Goal: Task Accomplishment & Management: Use online tool/utility

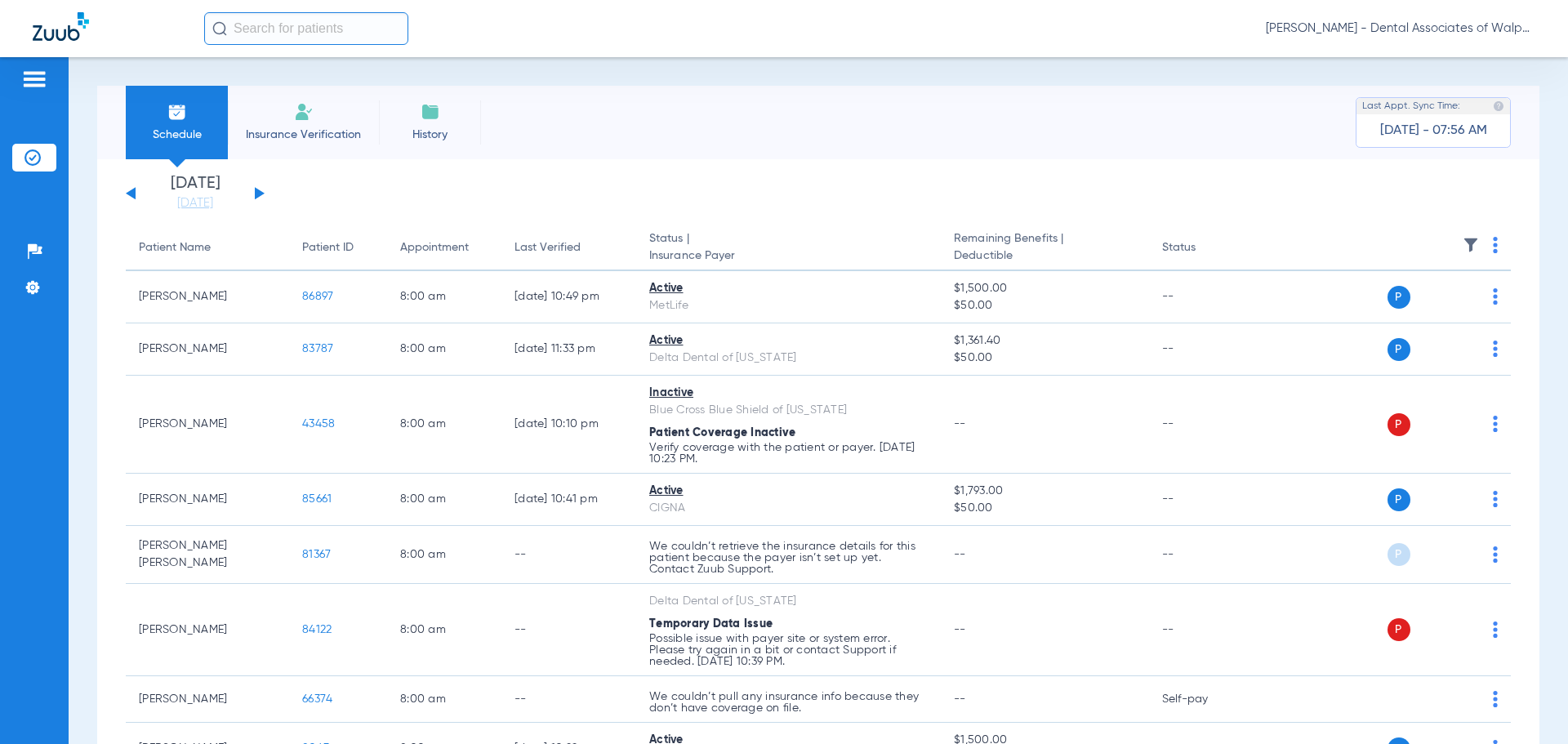
click at [243, 30] on input "text" at bounding box center [306, 28] width 204 height 33
click at [258, 193] on button at bounding box center [259, 194] width 10 height 12
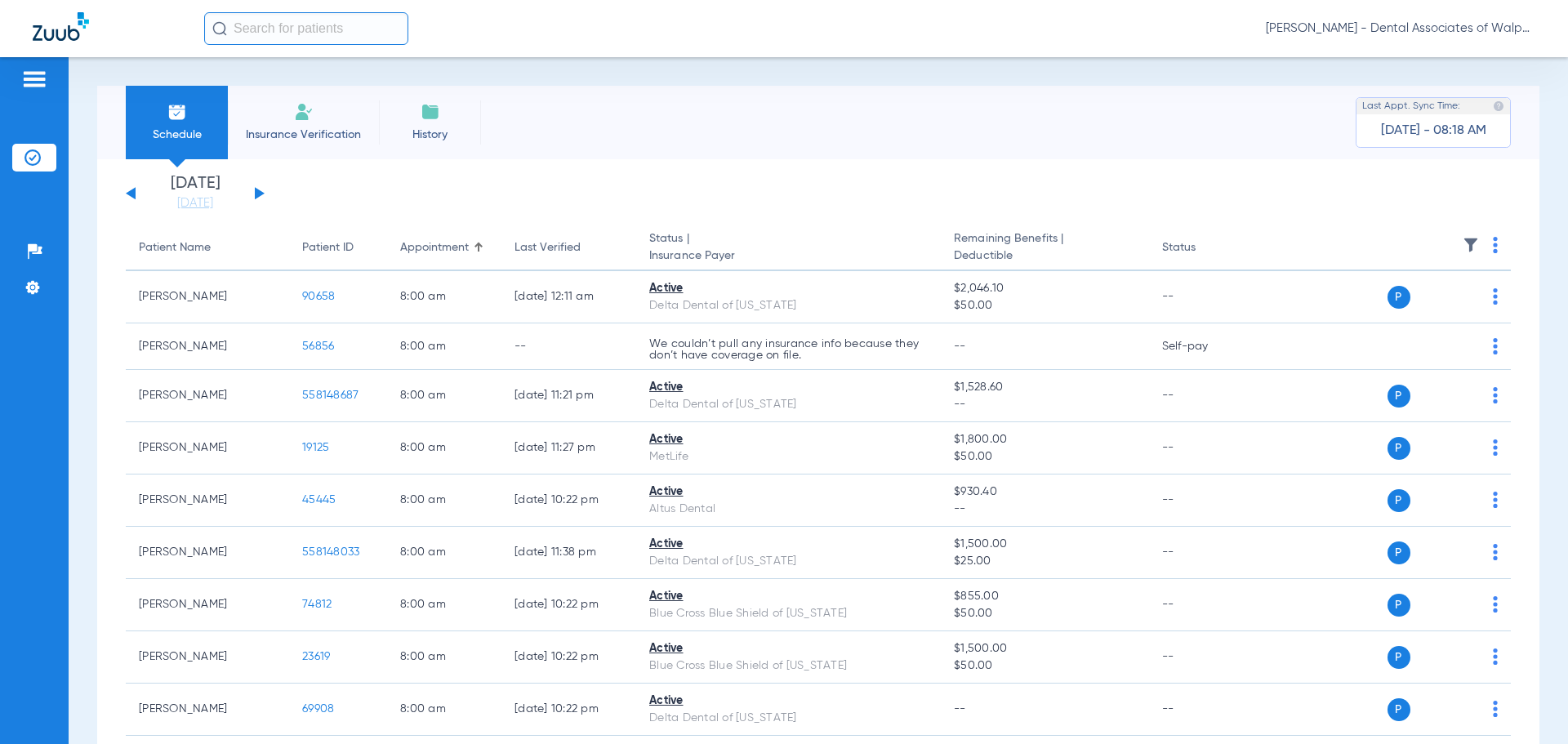
click at [258, 36] on input "text" at bounding box center [306, 28] width 204 height 33
type input "63207"
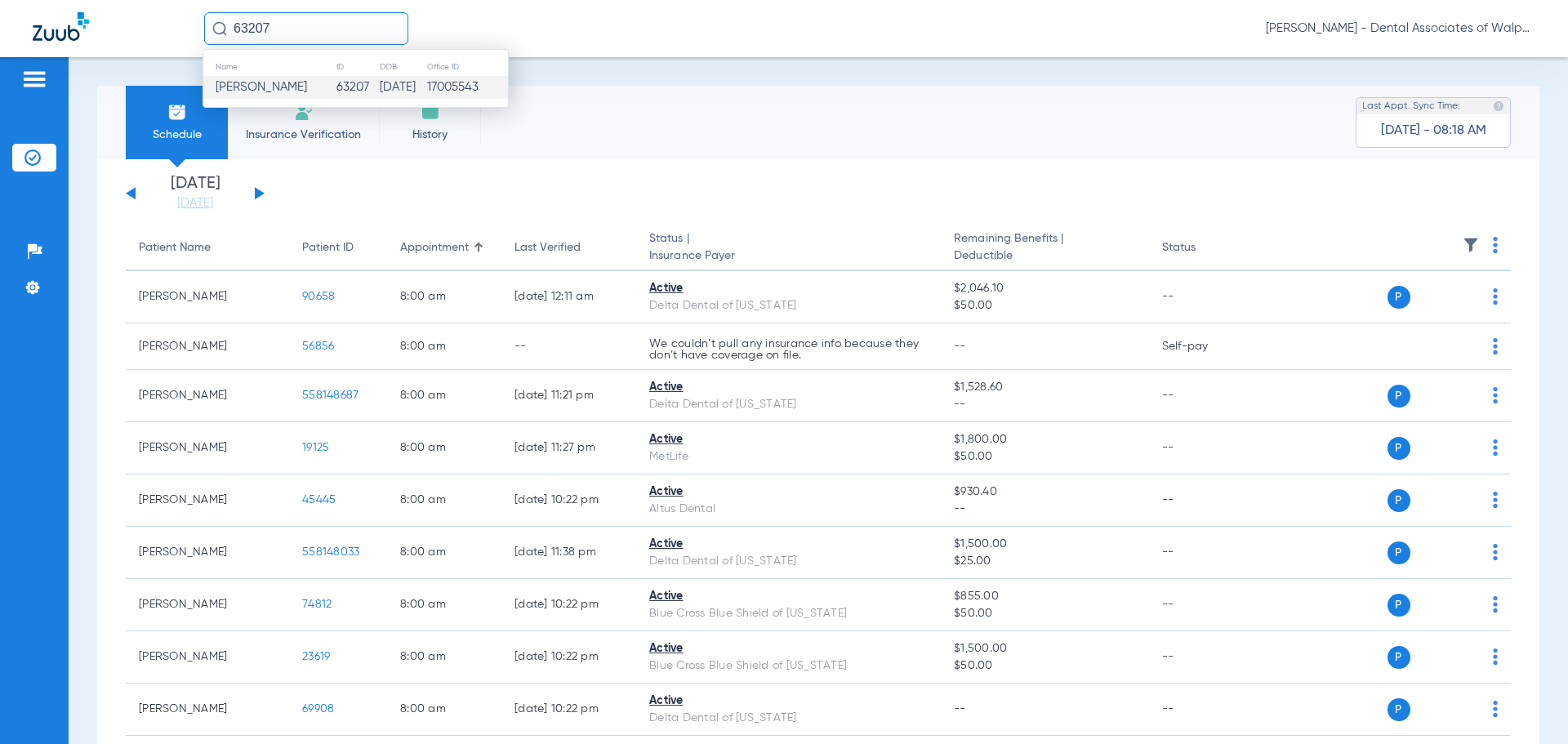
click at [291, 92] on span "[PERSON_NAME]" at bounding box center [261, 87] width 92 height 12
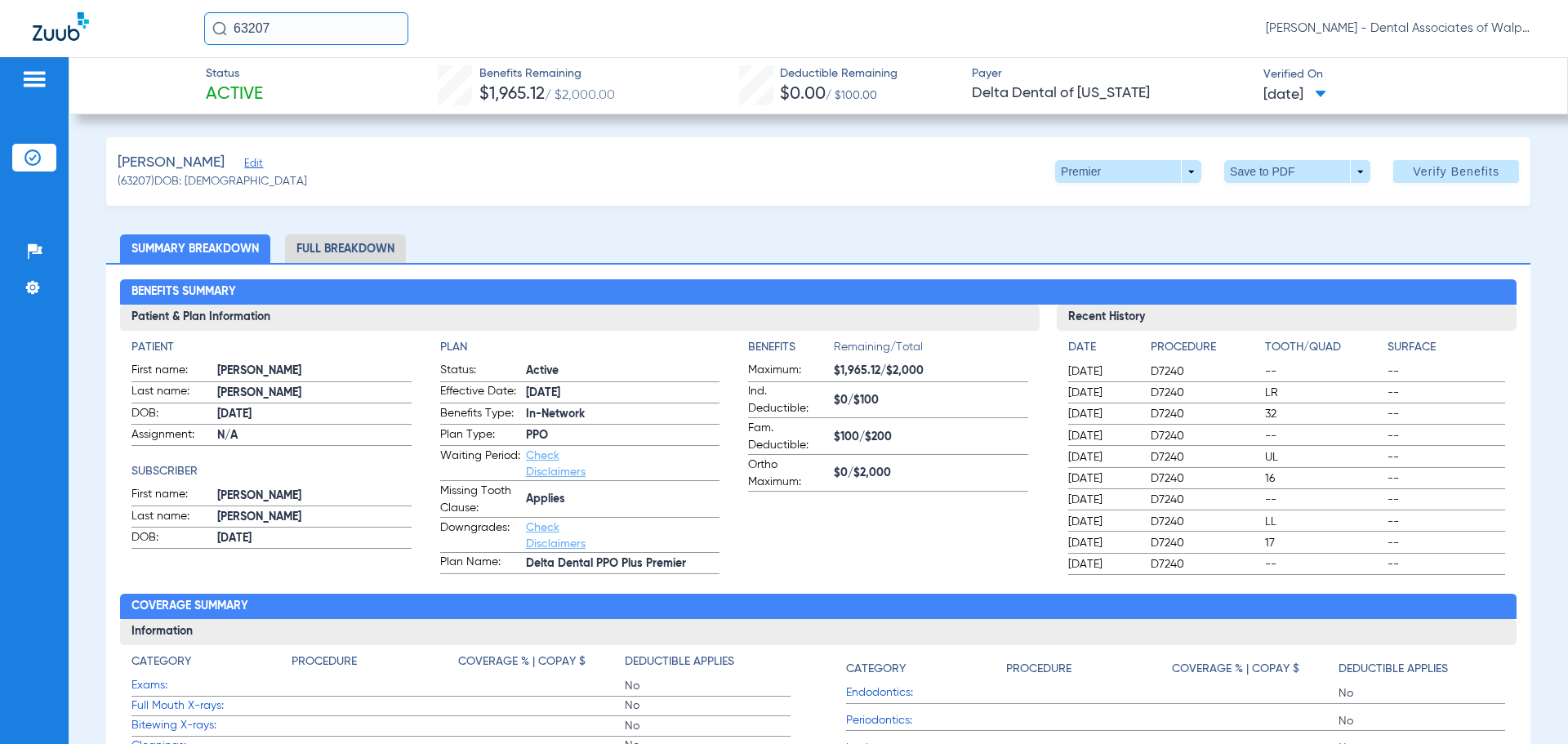
drag, startPoint x: 231, startPoint y: 24, endPoint x: 238, endPoint y: 14, distance: 12.2
click at [214, 18] on input "63207" at bounding box center [306, 28] width 204 height 33
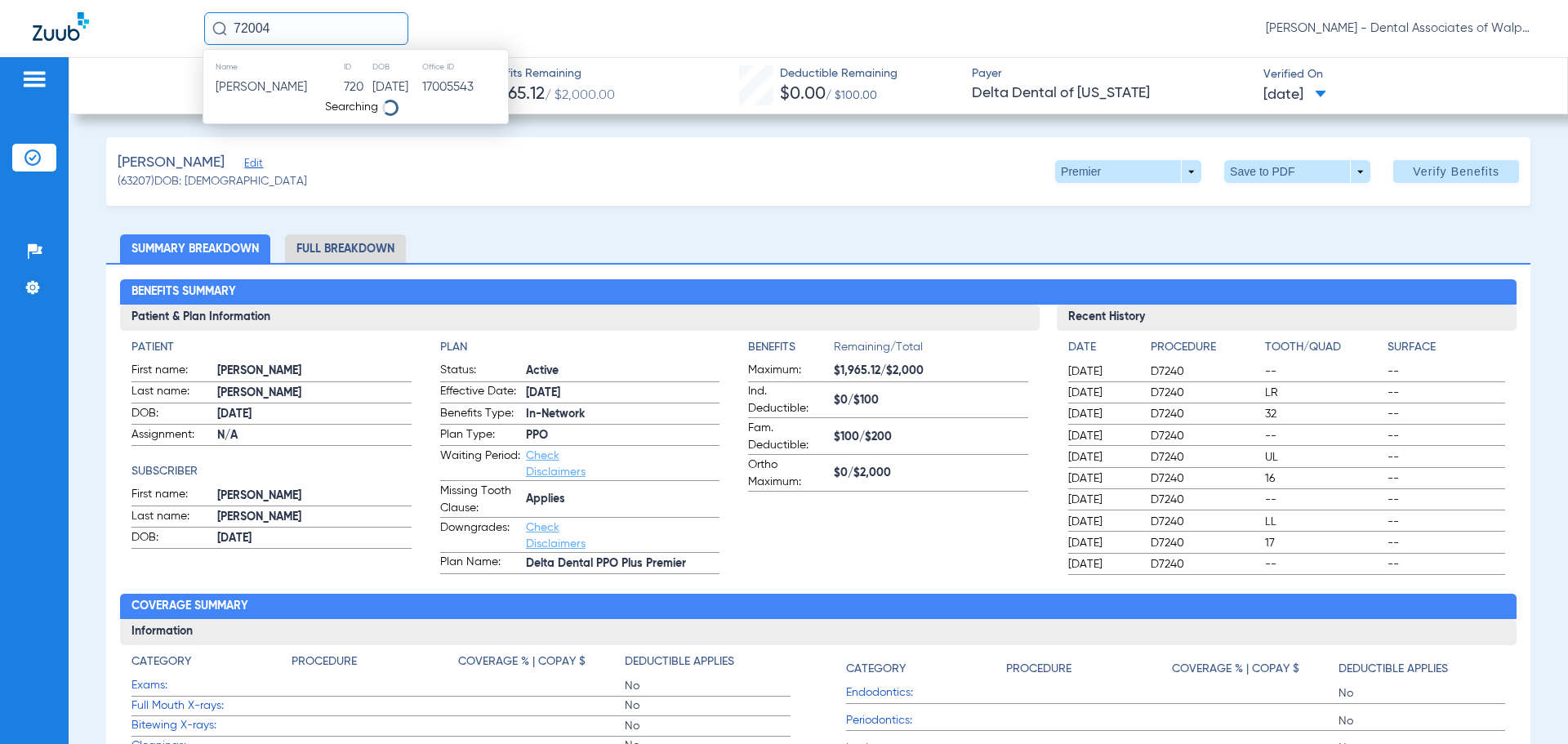
type input "72004"
click at [280, 87] on span "[PERSON_NAME]" at bounding box center [261, 87] width 92 height 12
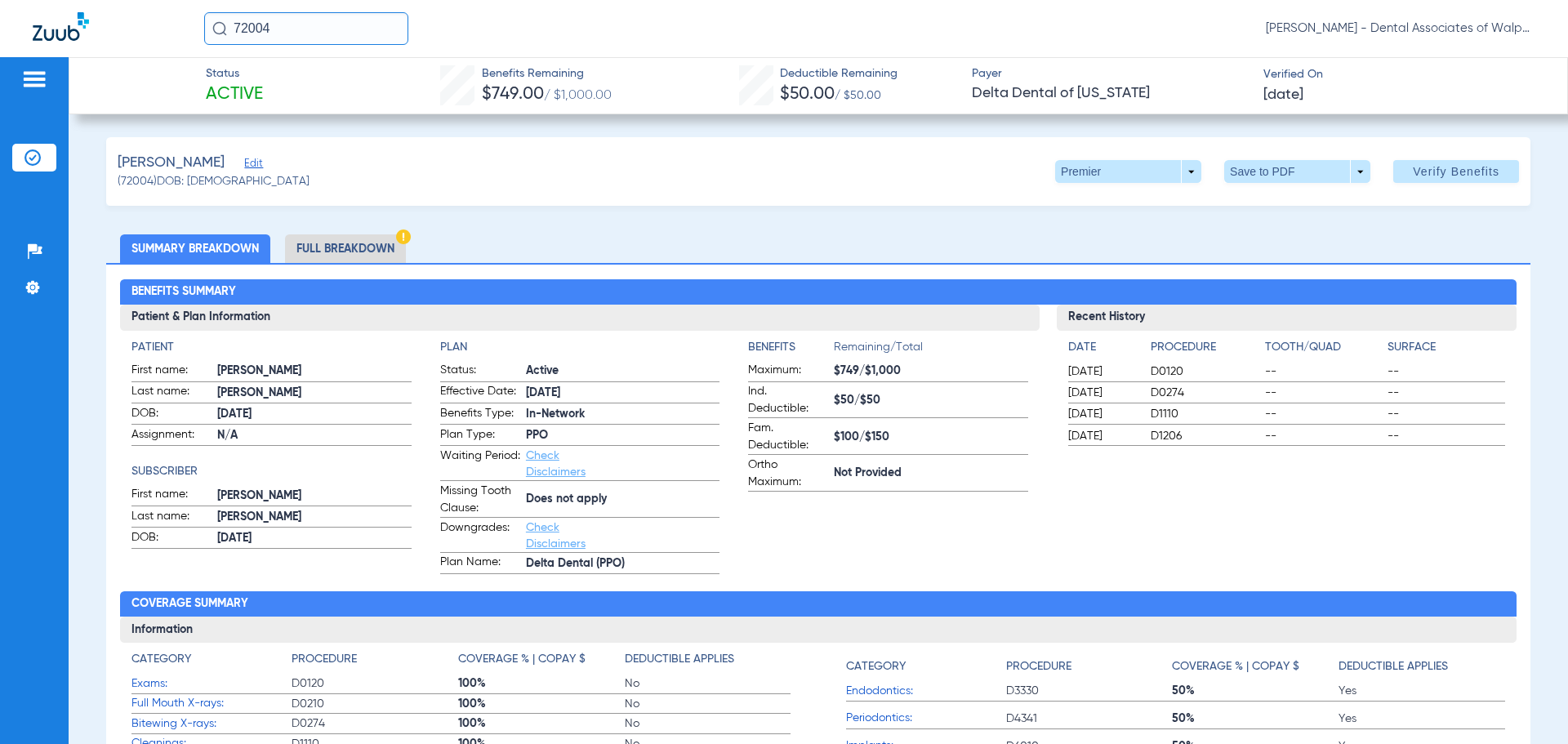
drag, startPoint x: 251, startPoint y: 22, endPoint x: 139, endPoint y: -13, distance: 117.3
click at [139, 0] on html "72004 [PERSON_NAME] - Dental Associates of Walpole Patients Insurance Verificat…" at bounding box center [784, 372] width 1568 height 744
type input "64419"
click at [248, 86] on span "[PERSON_NAME]" at bounding box center [261, 87] width 92 height 12
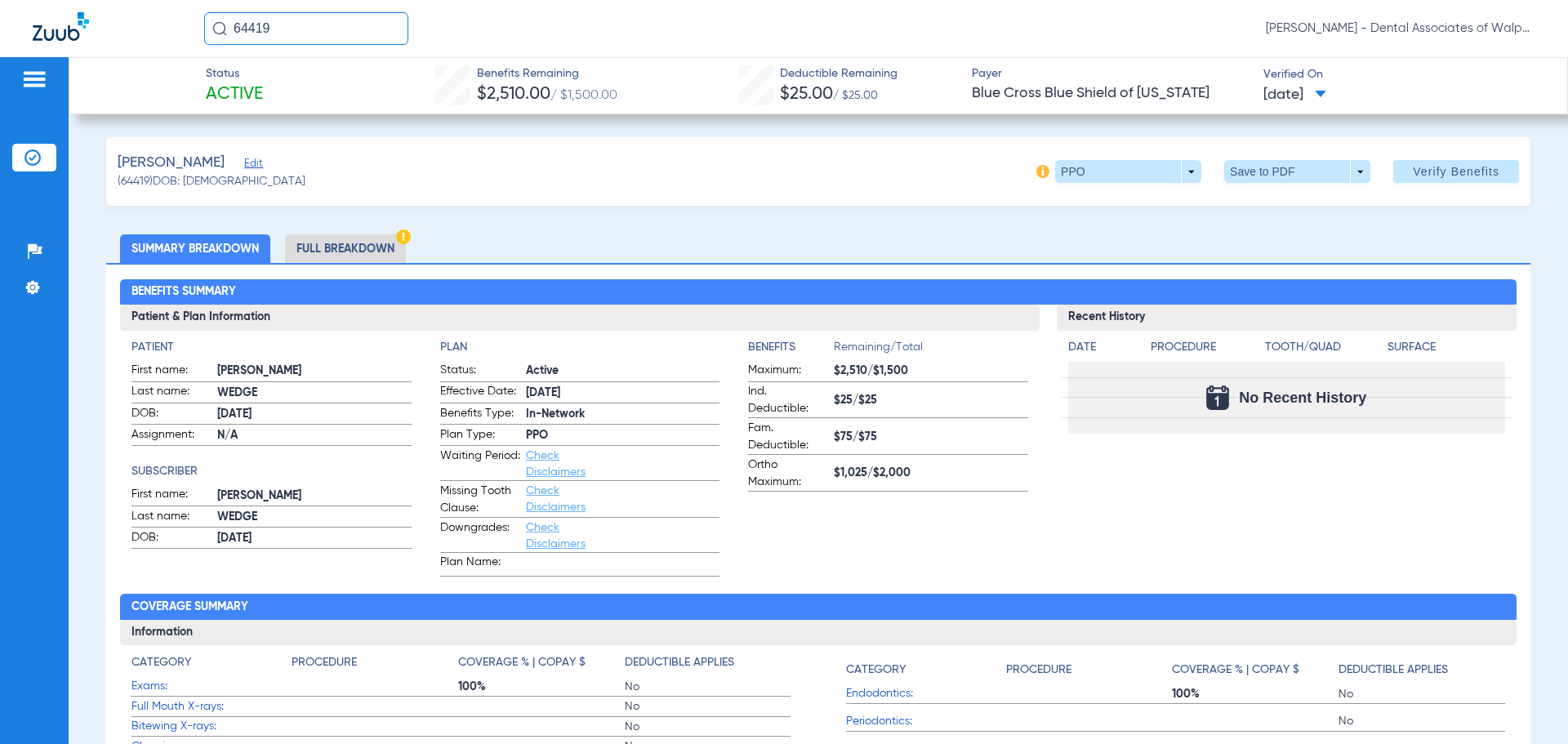
drag, startPoint x: 300, startPoint y: 28, endPoint x: 193, endPoint y: 26, distance: 107.0
click at [193, 26] on div "64419 [PERSON_NAME] - Dental Associates of Walpole" at bounding box center [784, 28] width 1568 height 57
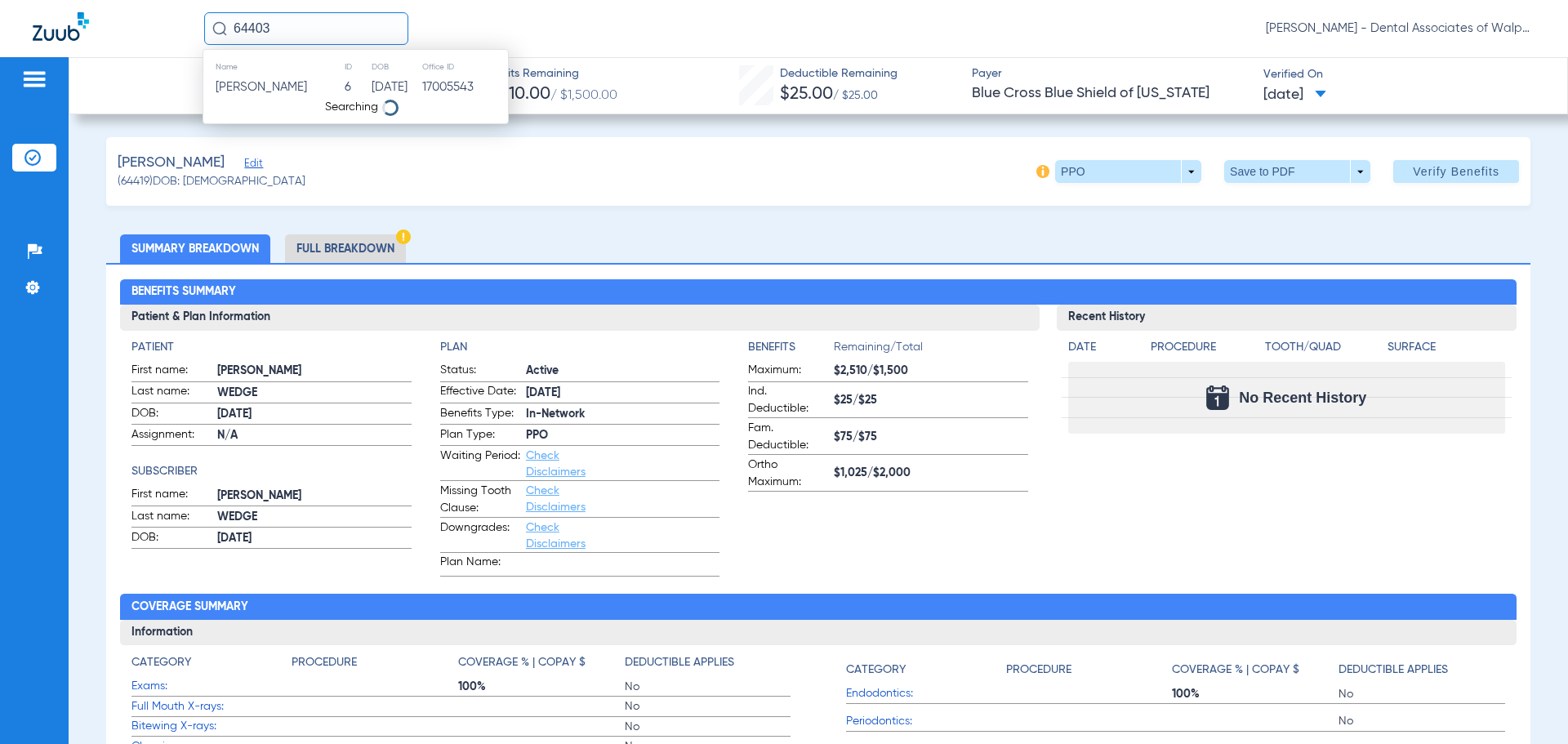
type input "64403"
click at [290, 85] on span "[PERSON_NAME]" at bounding box center [261, 87] width 92 height 12
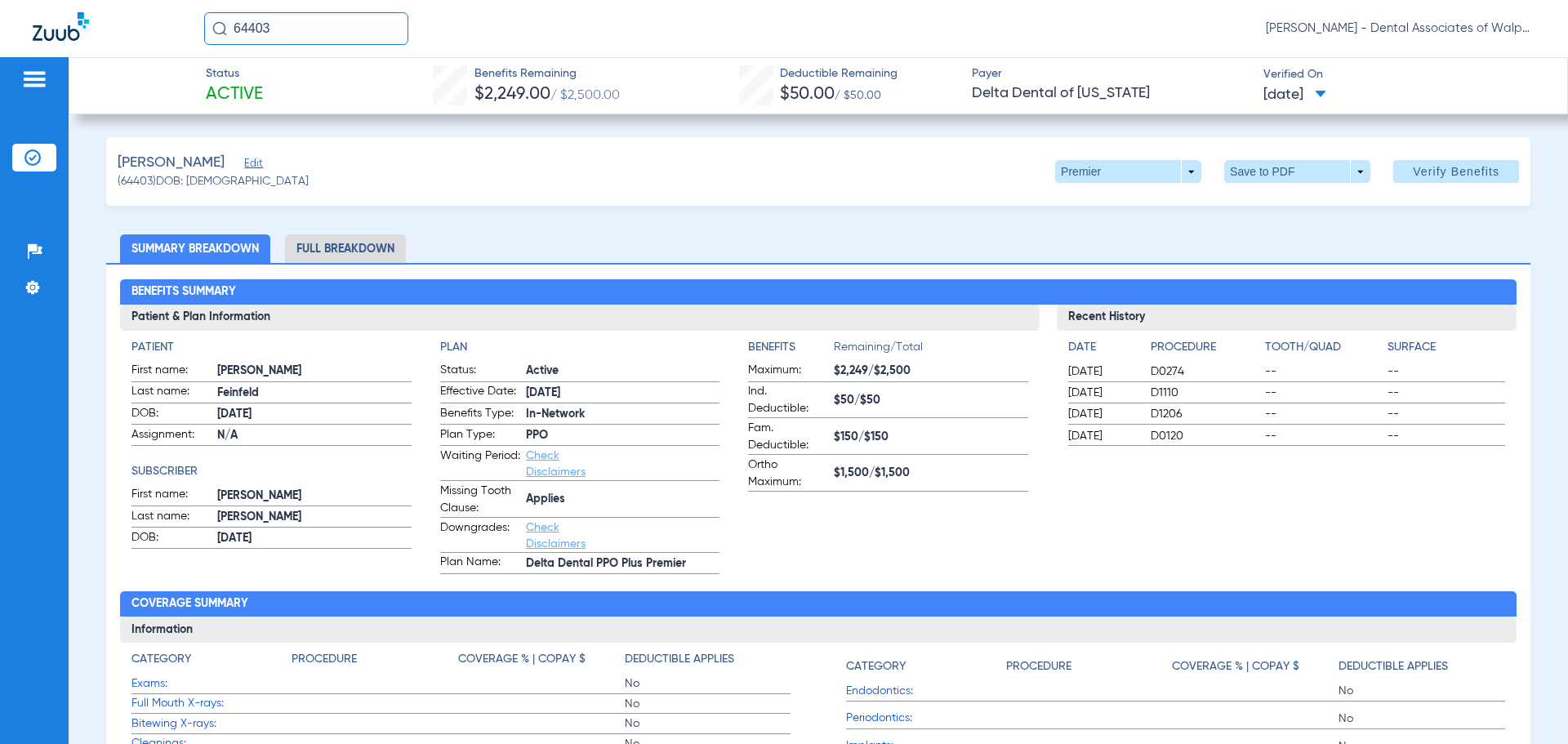
click at [125, 27] on div "64403 [PERSON_NAME] - Dental Associates of Walpole" at bounding box center [784, 28] width 1568 height 57
type input "64405"
click at [296, 84] on span "[PERSON_NAME]" at bounding box center [261, 87] width 92 height 12
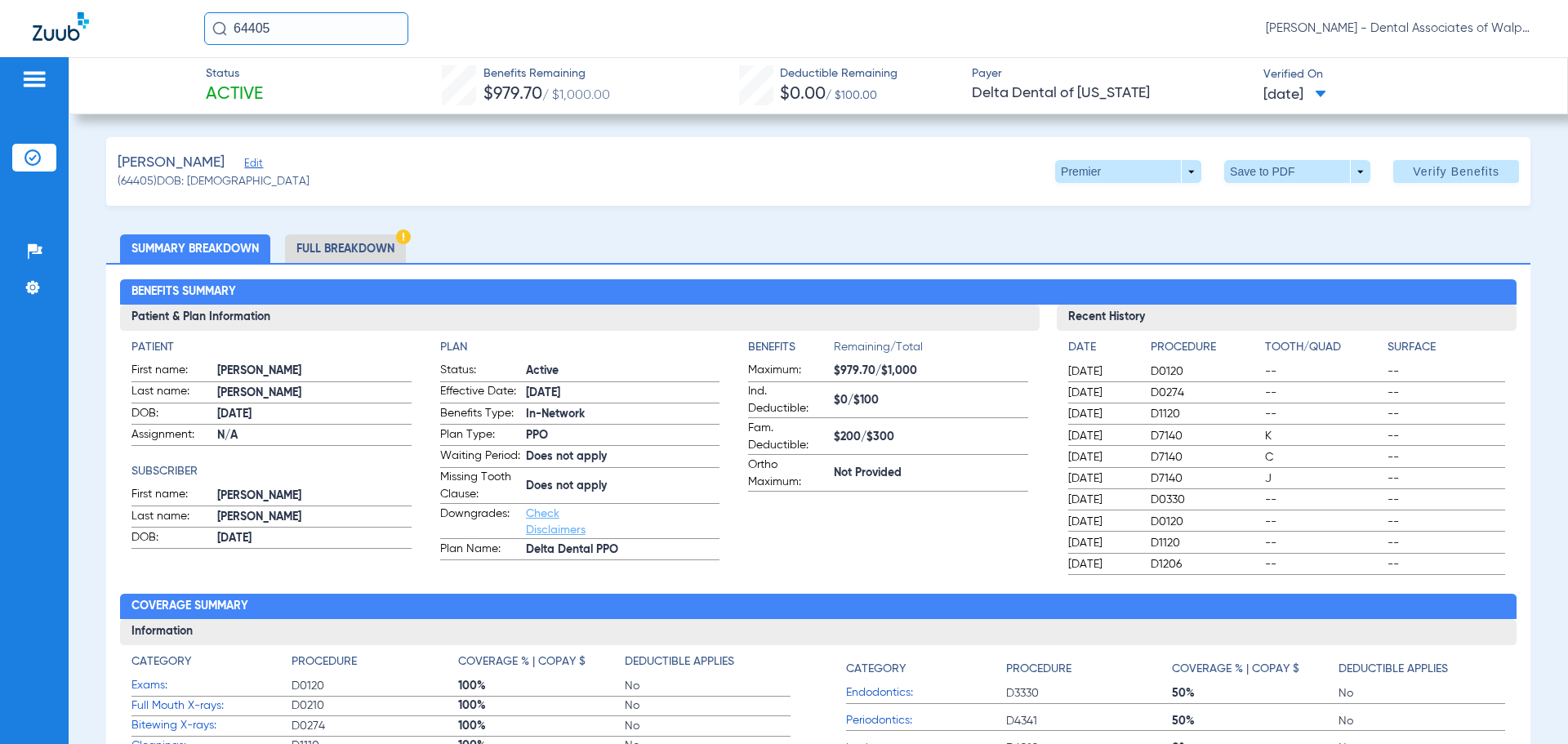
click at [0, 0] on html "64405 [PERSON_NAME] - Dental Associates of Walpole Patients Insurance Verificat…" at bounding box center [784, 372] width 1568 height 744
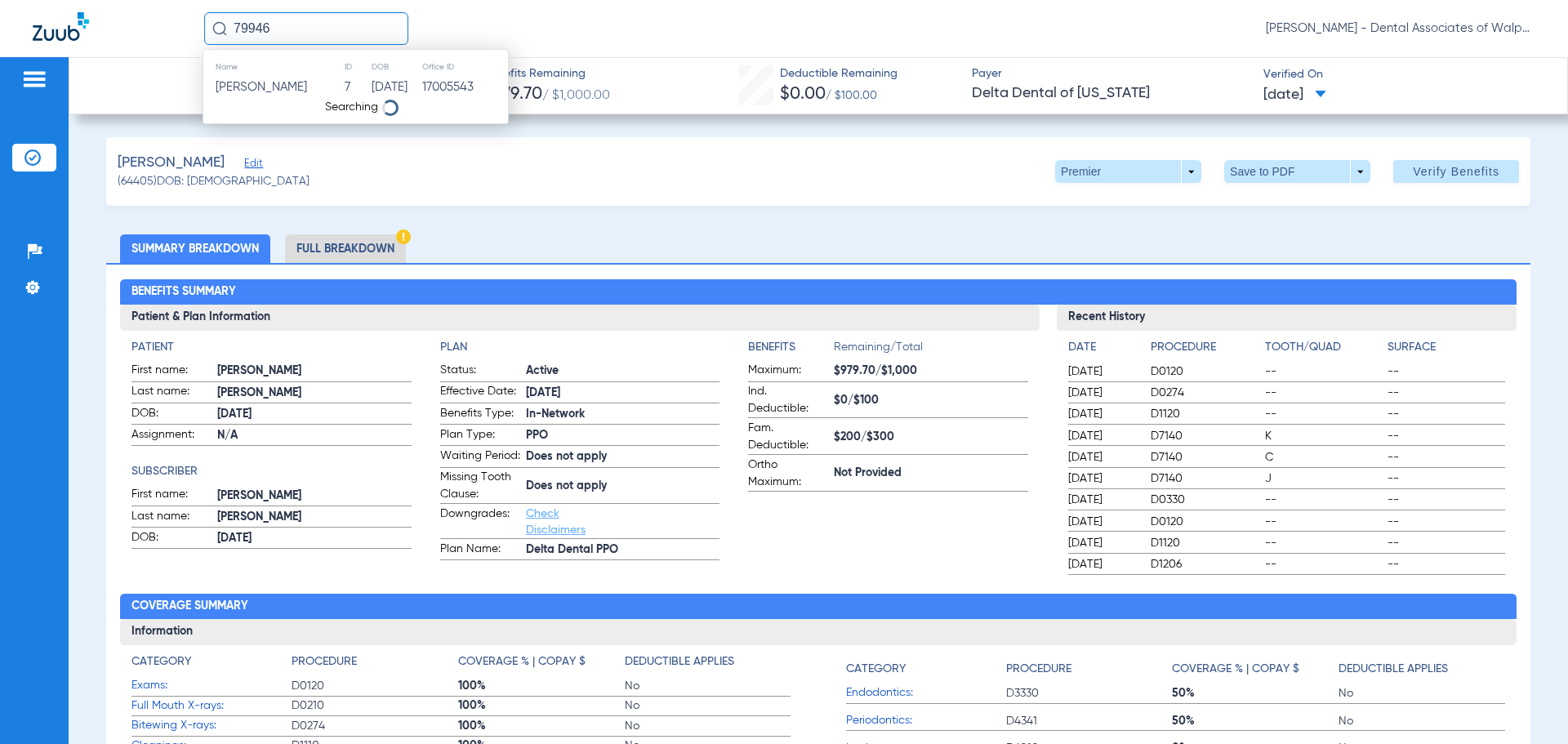
type input "79946"
click at [255, 91] on span "[PERSON_NAME]" at bounding box center [261, 87] width 92 height 12
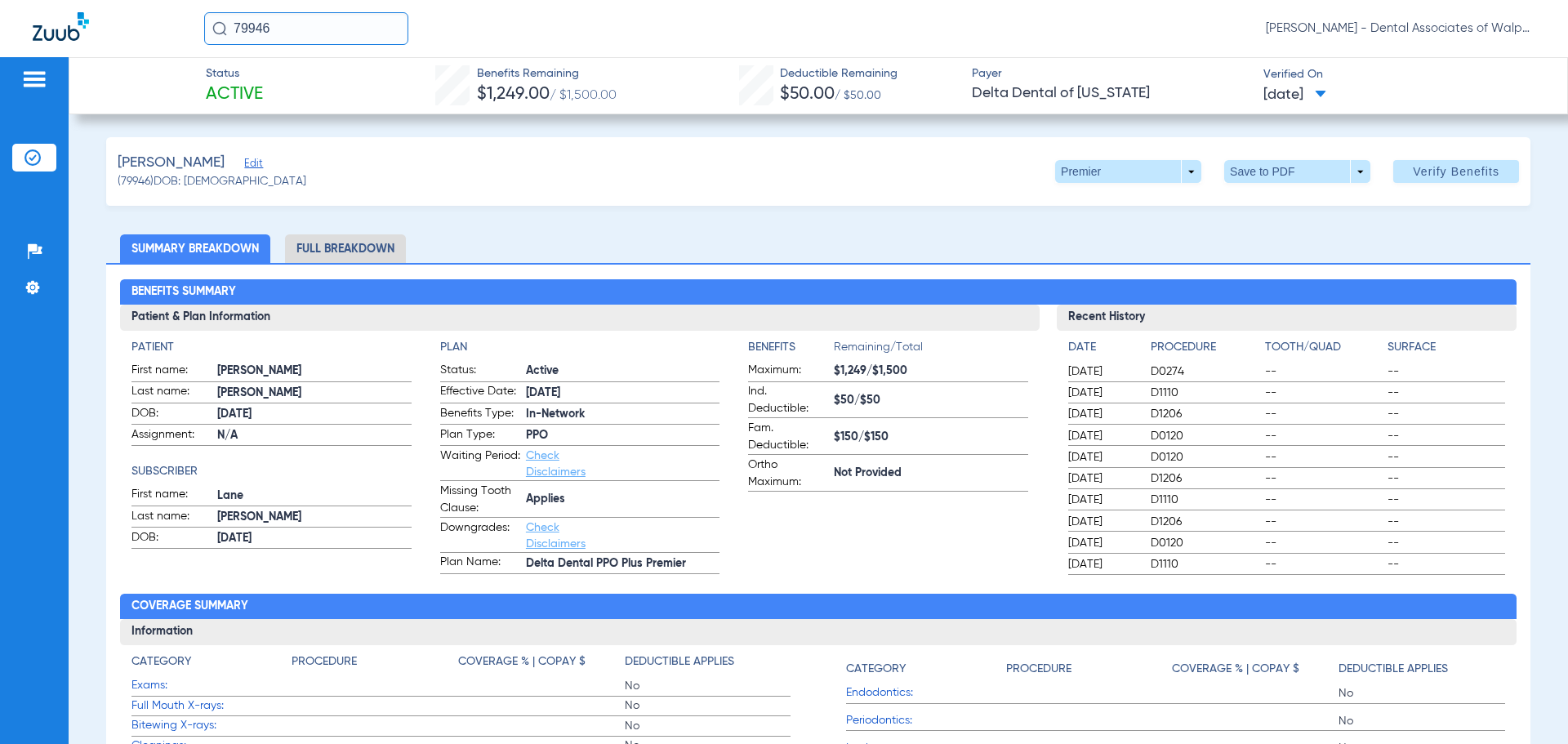
drag, startPoint x: 131, startPoint y: 15, endPoint x: 0, endPoint y: 3, distance: 131.5
click at [0, 3] on div "79946 [PERSON_NAME] - Dental Associates of Walpole" at bounding box center [784, 28] width 1568 height 57
type input "46867"
click at [273, 87] on td "[PERSON_NAME]" at bounding box center [269, 87] width 132 height 23
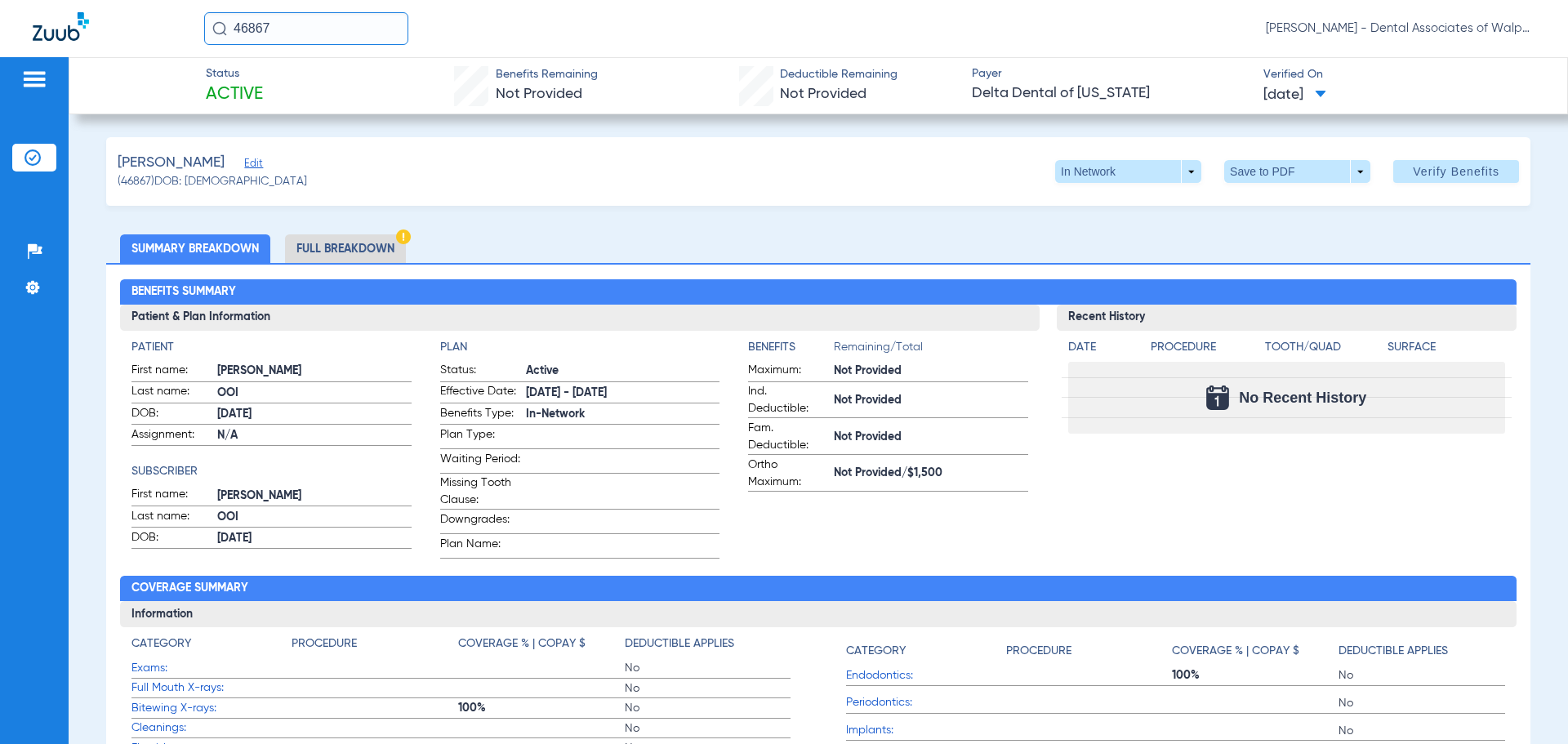
drag, startPoint x: 342, startPoint y: 27, endPoint x: 145, endPoint y: -1, distance: 199.0
click at [145, 0] on html "46867 [PERSON_NAME] - Dental Associates of Walpole Patients Insurance Verificat…" at bounding box center [784, 372] width 1568 height 744
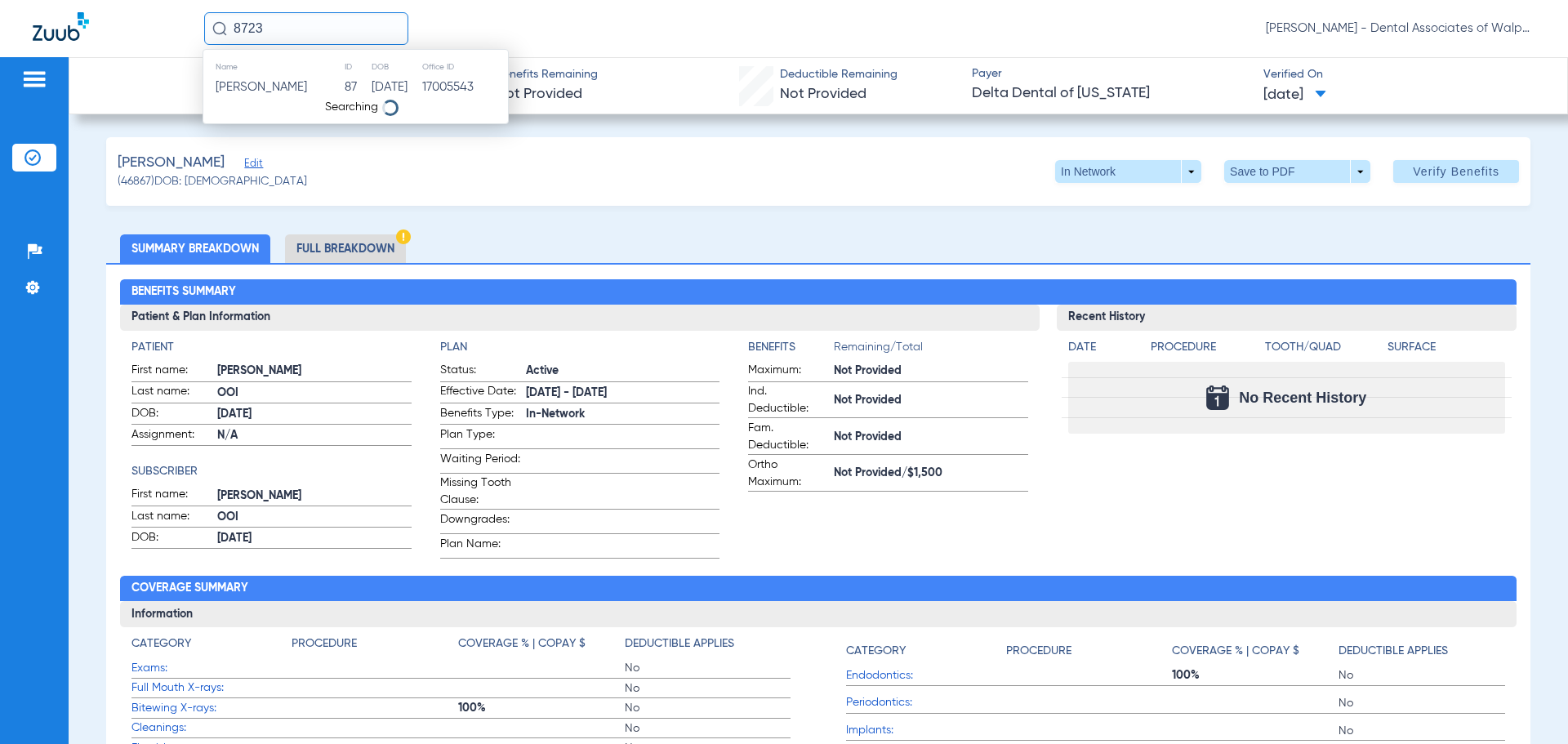
type input "8723"
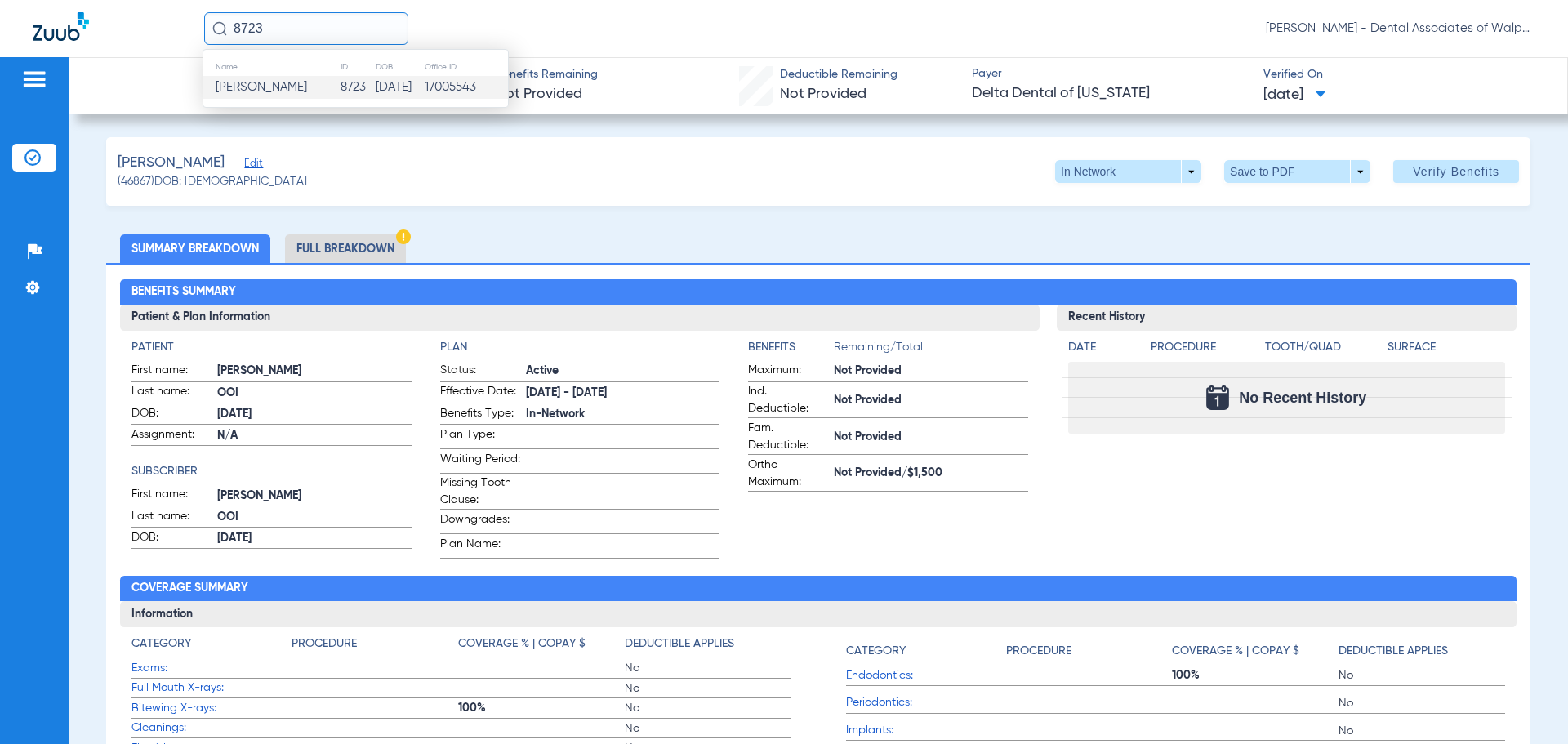
click at [272, 92] on span "[PERSON_NAME]" at bounding box center [261, 87] width 92 height 12
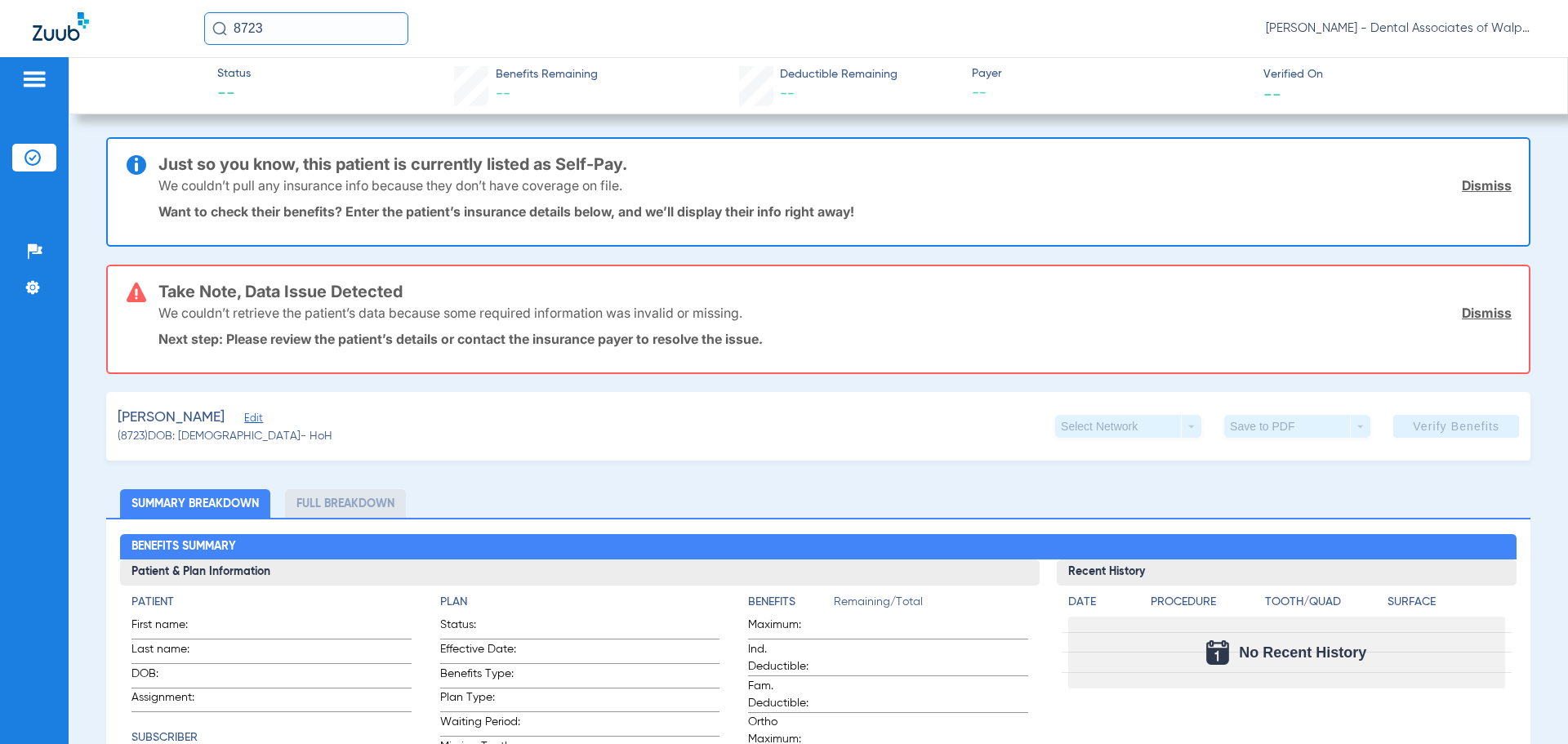
drag, startPoint x: 278, startPoint y: 28, endPoint x: 99, endPoint y: -5, distance: 182.0
click at [99, 0] on html "8723 [PERSON_NAME] - Dental Associates of Walpole Patients Insurance Verificati…" at bounding box center [784, 372] width 1568 height 744
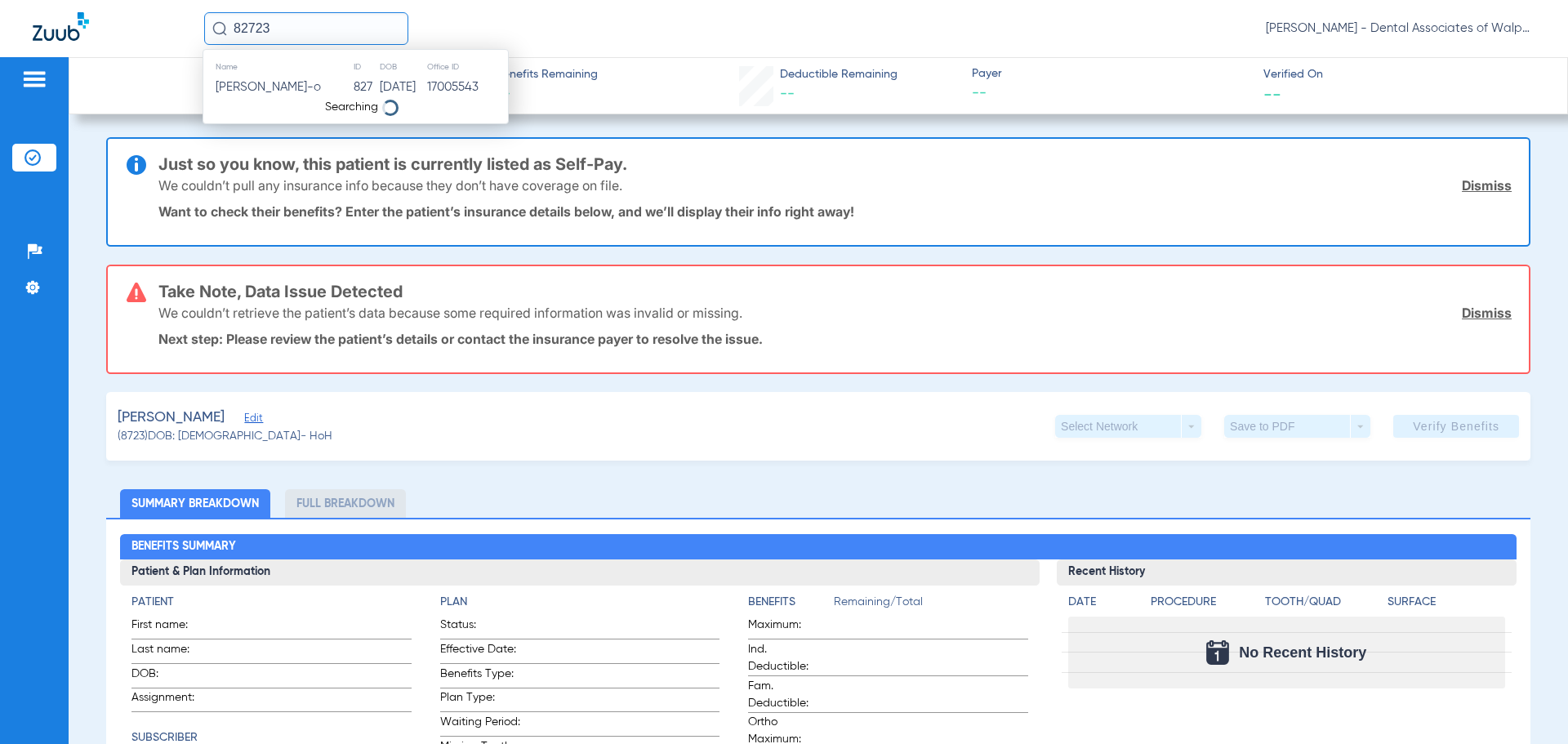
type input "82723"
drag, startPoint x: 261, startPoint y: 86, endPoint x: 270, endPoint y: 84, distance: 9.2
click at [265, 84] on span "[PERSON_NAME]" at bounding box center [261, 87] width 92 height 12
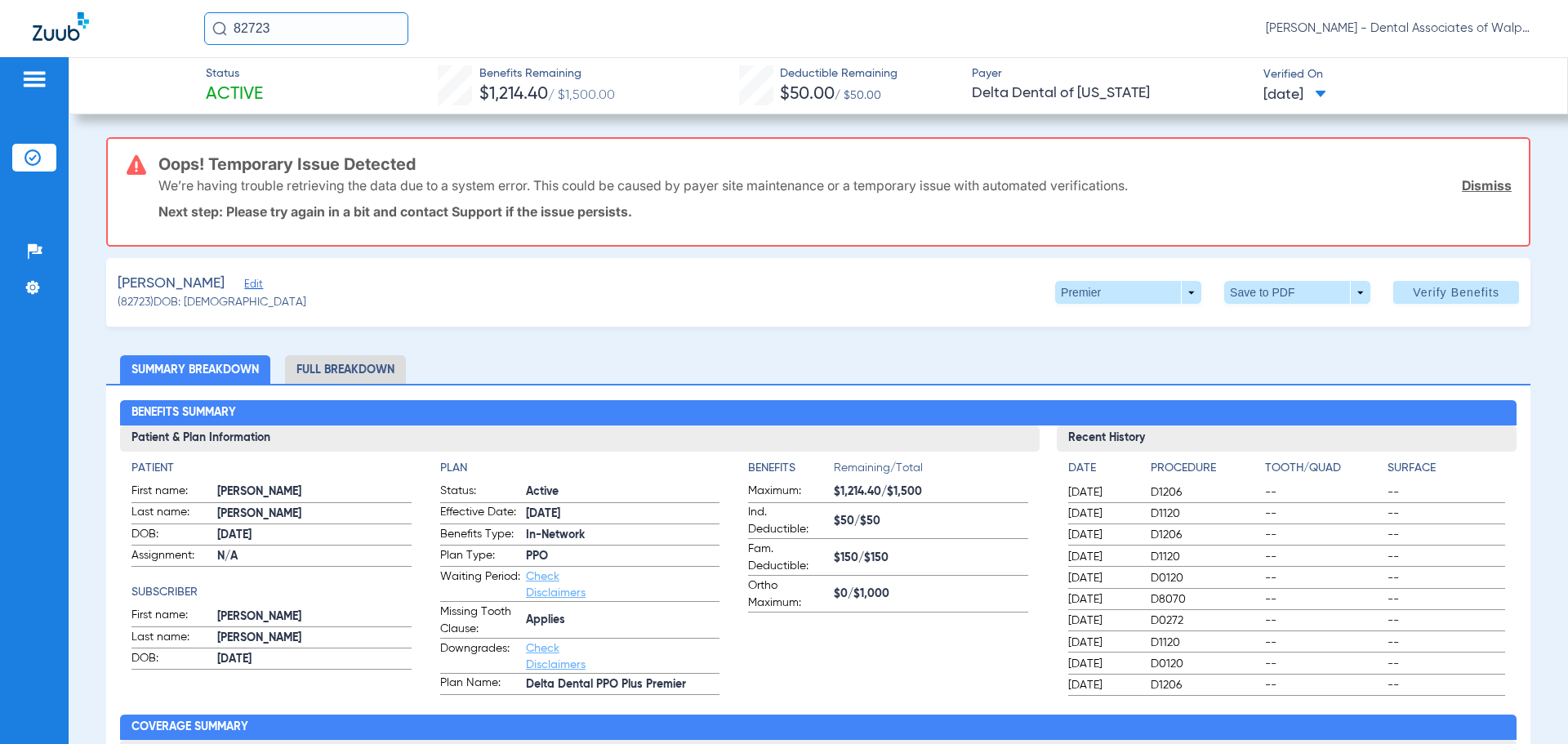
drag, startPoint x: 295, startPoint y: 21, endPoint x: 131, endPoint y: -34, distance: 173.0
click at [131, 0] on html "82723 [PERSON_NAME] - Dental Associates of Walpole Patients Insurance Verificat…" at bounding box center [784, 372] width 1568 height 744
type input "558148033"
click at [289, 86] on span "[PERSON_NAME]" at bounding box center [261, 87] width 92 height 12
